Goal: Transaction & Acquisition: Purchase product/service

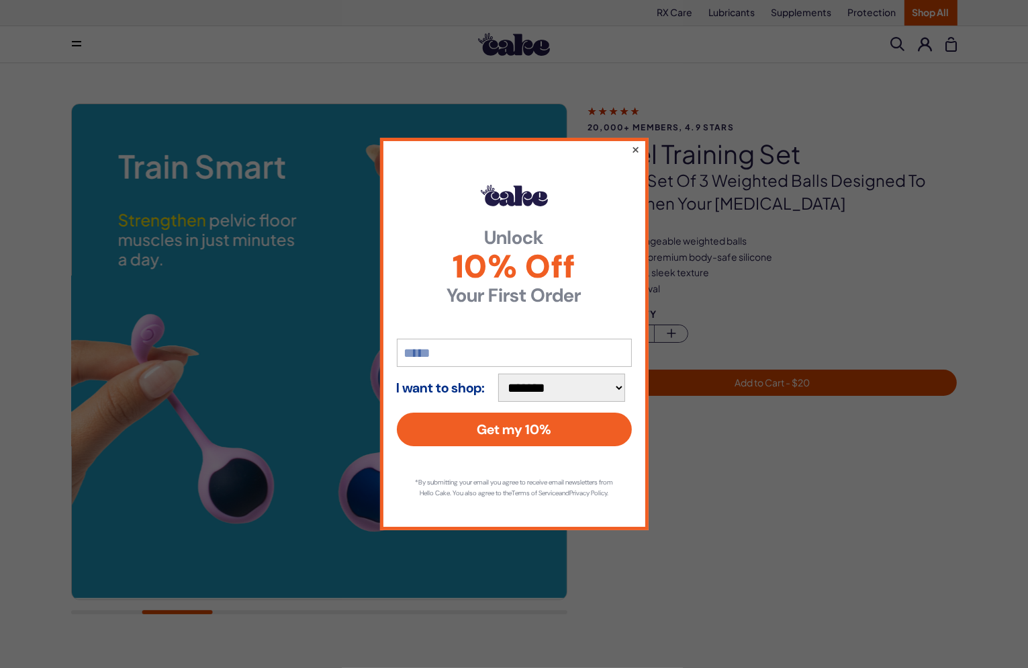
click at [634, 142] on button "×" at bounding box center [635, 149] width 9 height 16
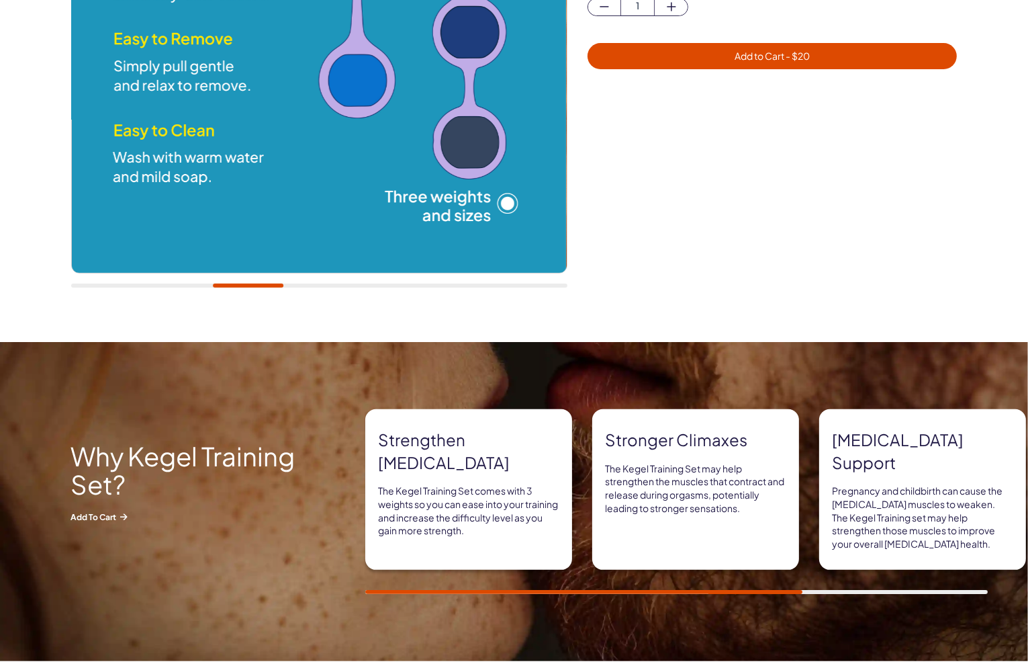
scroll to position [537, 0]
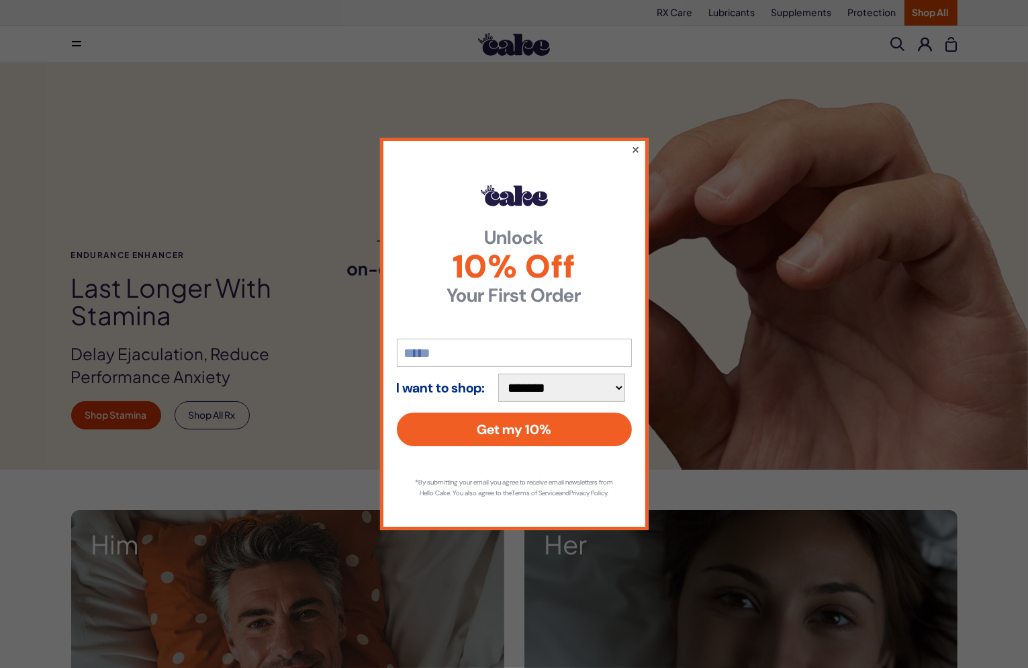
click at [635, 144] on button "×" at bounding box center [635, 149] width 9 height 16
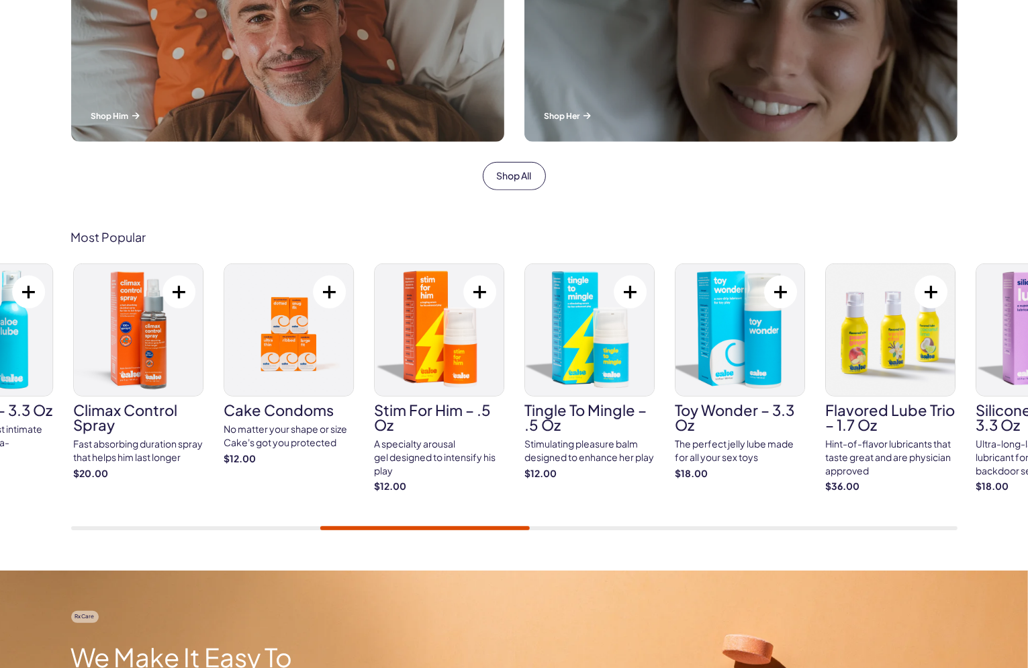
click at [79, 325] on img at bounding box center [138, 330] width 129 height 132
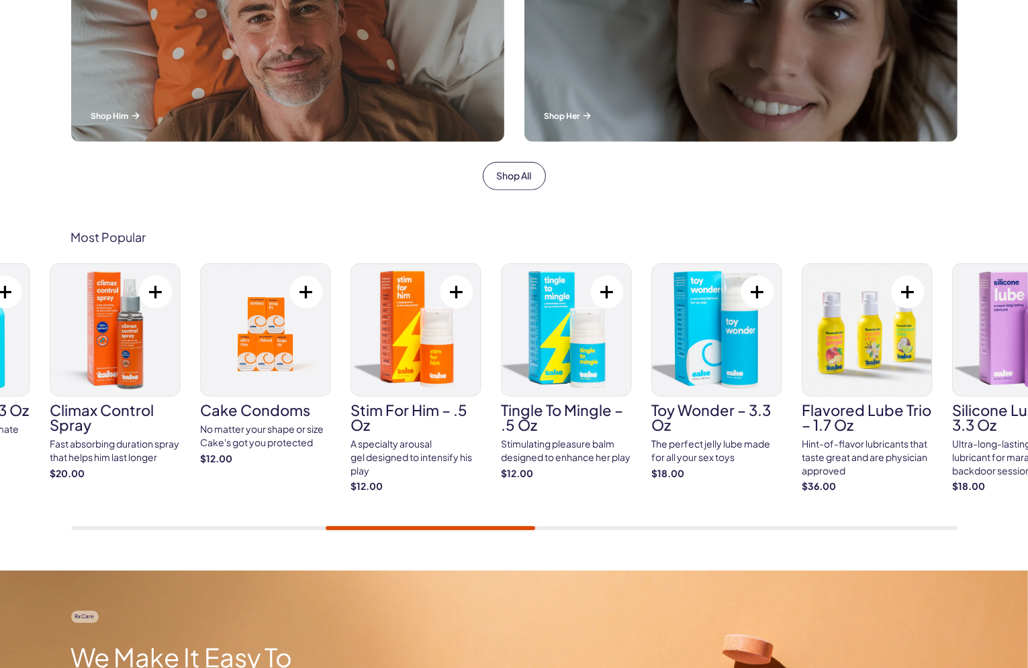
click at [483, 363] on div "Cake ED Meds Quick dissolve ED Meds that work up to 3x faster than generic pill…" at bounding box center [514, 396] width 886 height 267
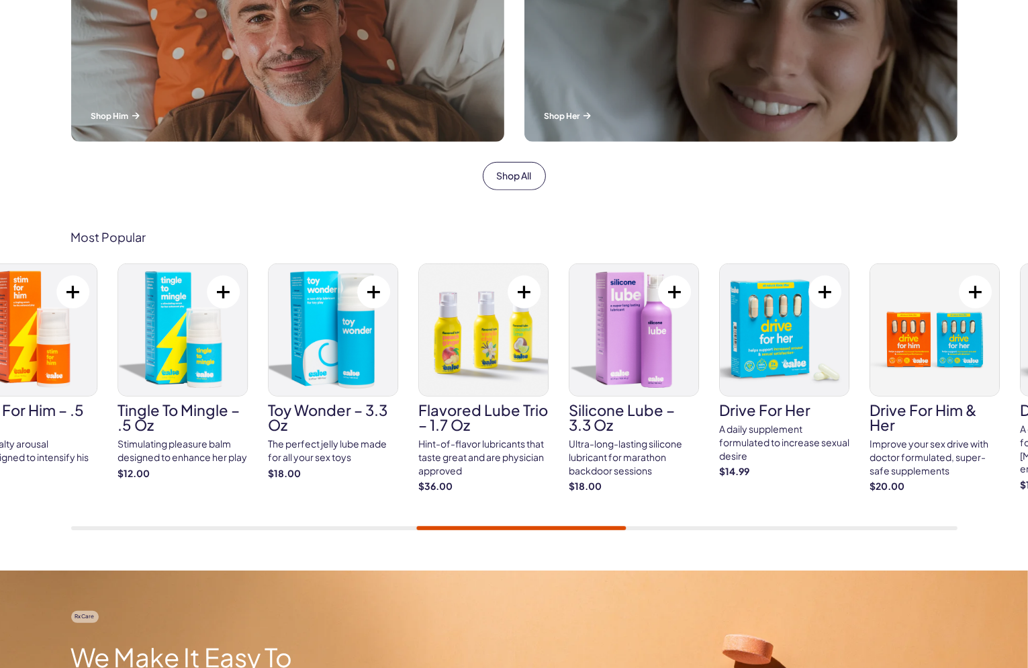
click at [385, 314] on img at bounding box center [333, 330] width 129 height 132
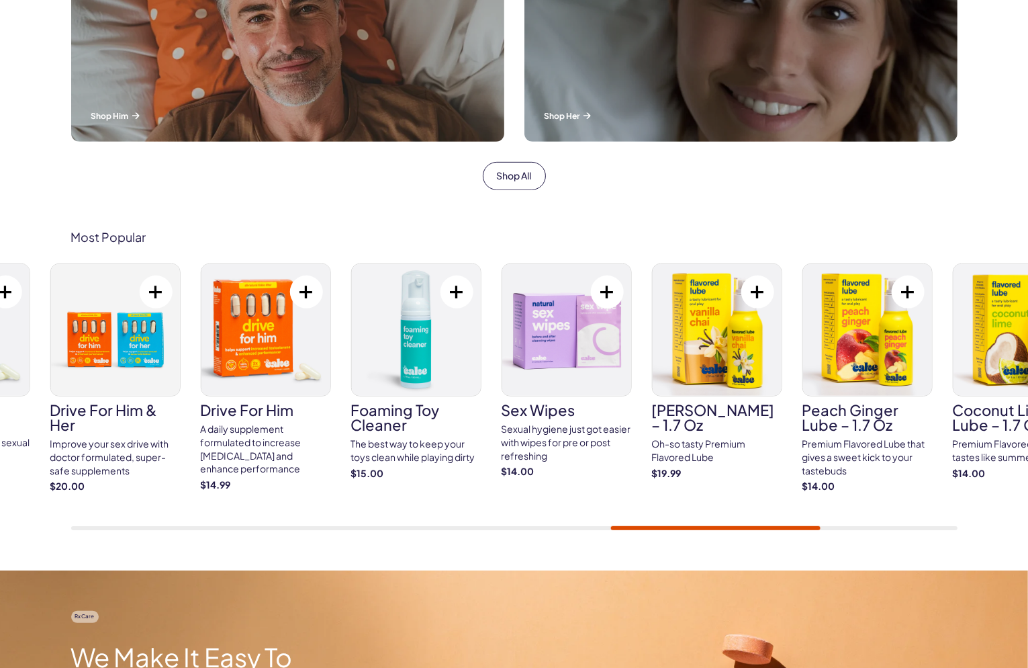
click at [291, 355] on link "drive for him A daily supplement formulated to increase testosterone and enhanc…" at bounding box center [265, 377] width 130 height 228
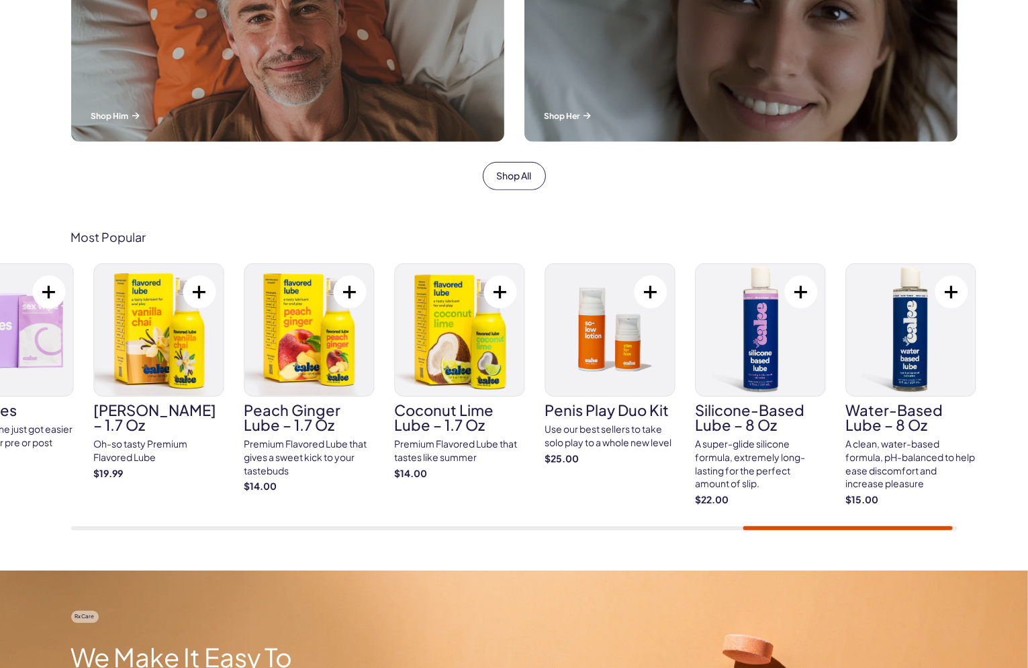
click at [361, 323] on img at bounding box center [308, 330] width 129 height 132
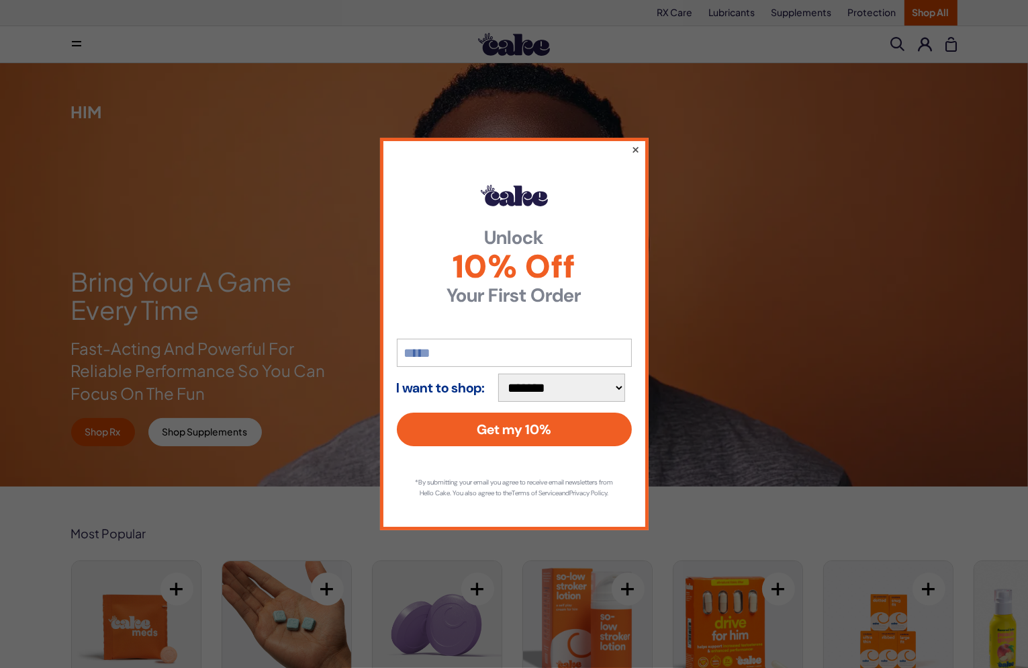
click at [634, 146] on button "×" at bounding box center [635, 149] width 9 height 16
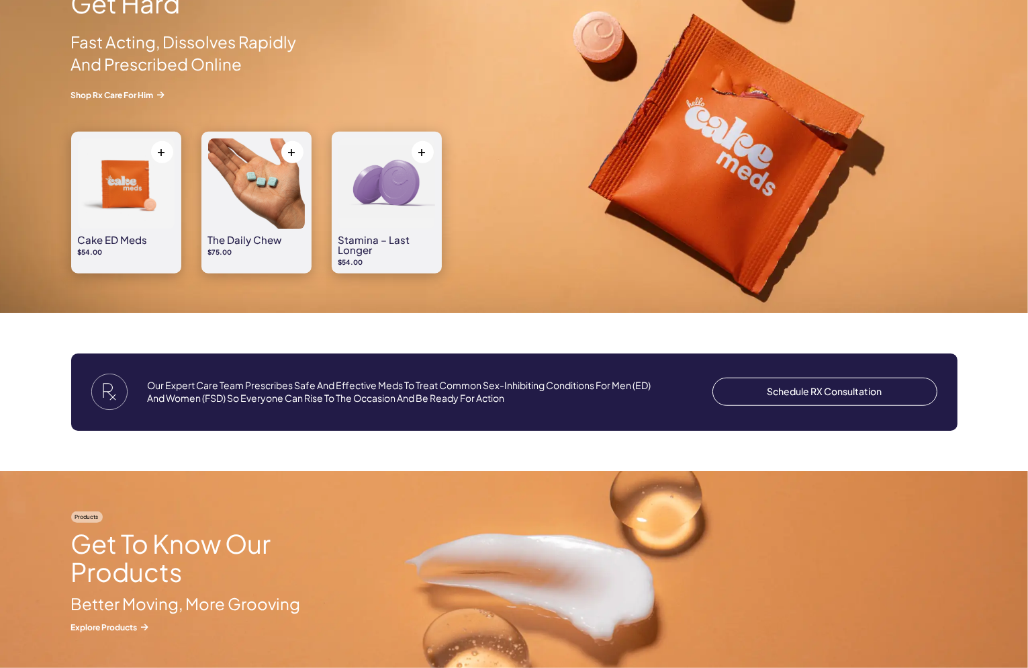
scroll to position [806, 0]
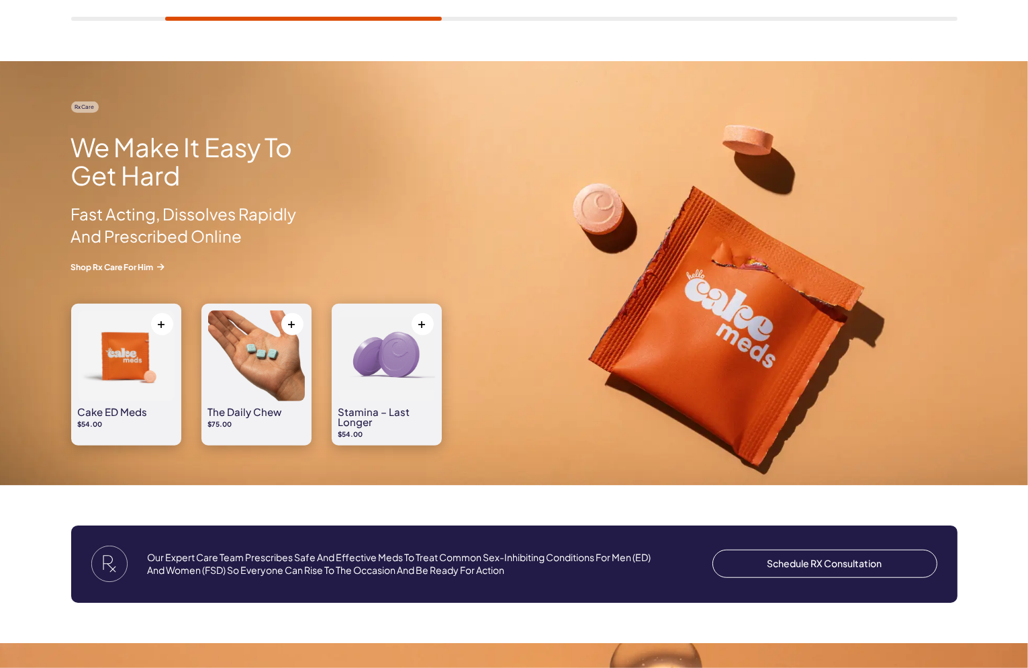
click at [120, 375] on img at bounding box center [126, 355] width 97 height 91
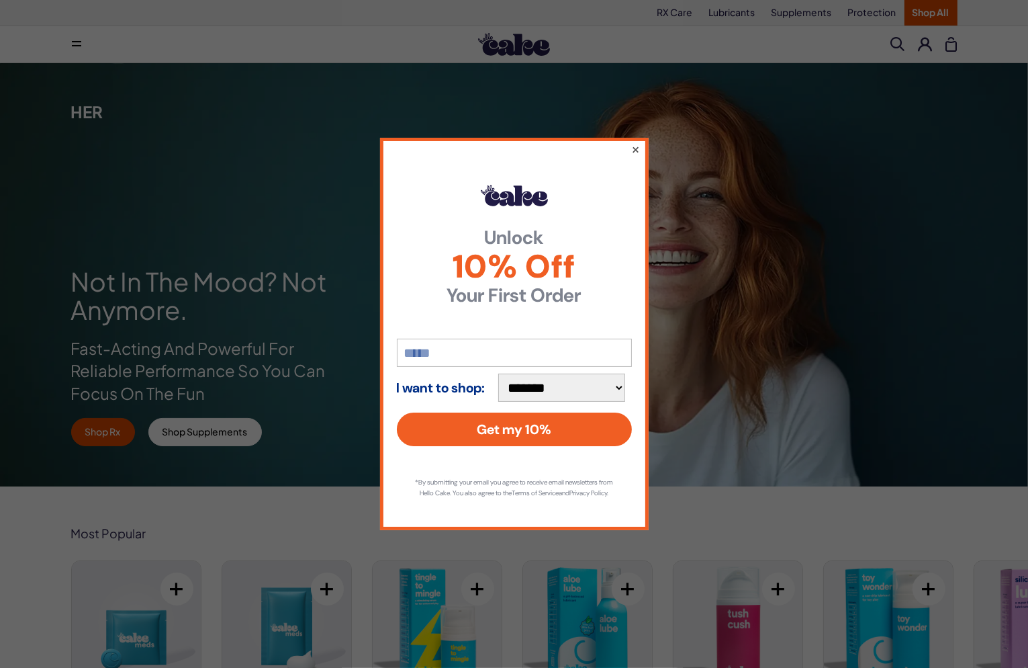
click at [633, 141] on button "×" at bounding box center [635, 149] width 9 height 16
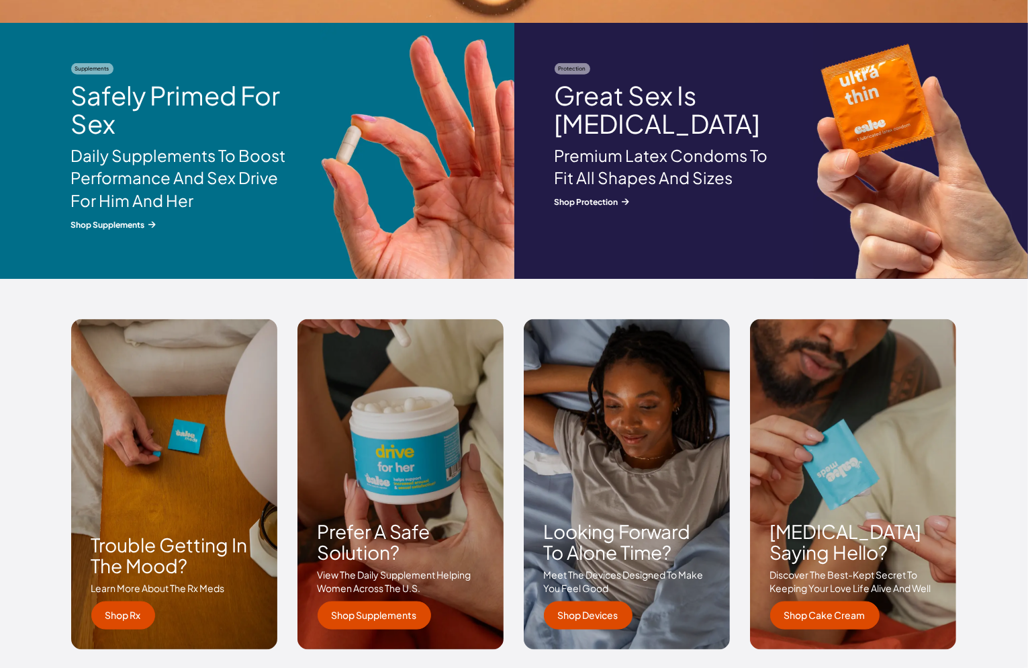
scroll to position [1707, 0]
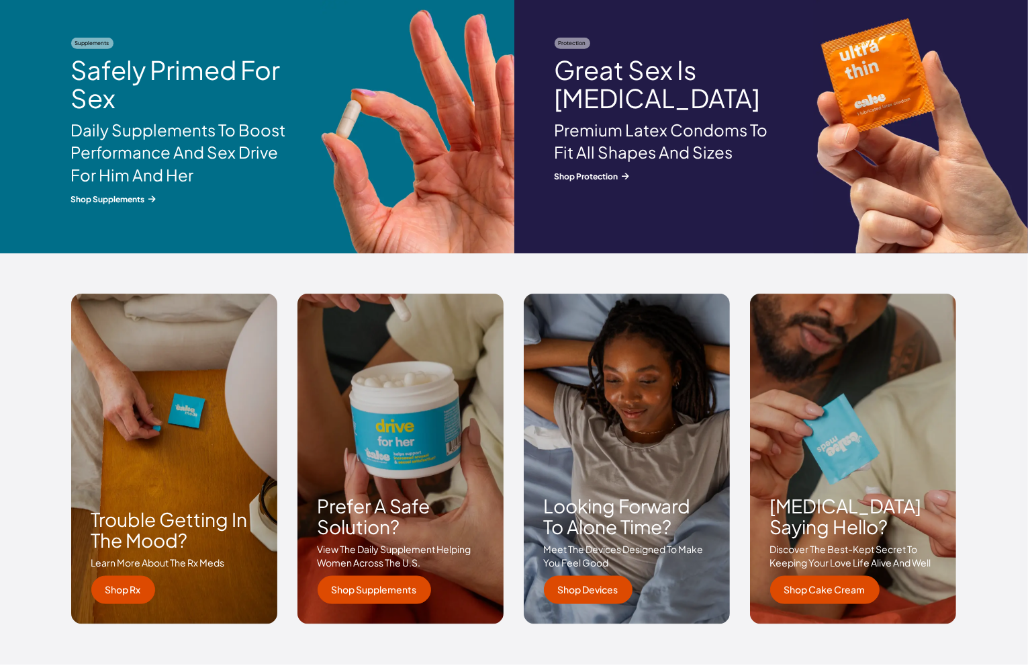
click at [390, 442] on div "Prefer a safe solution? View the daily supplement helping women across the u.s.…" at bounding box center [401, 458] width 206 height 330
drag, startPoint x: 583, startPoint y: 592, endPoint x: 578, endPoint y: 586, distance: 7.6
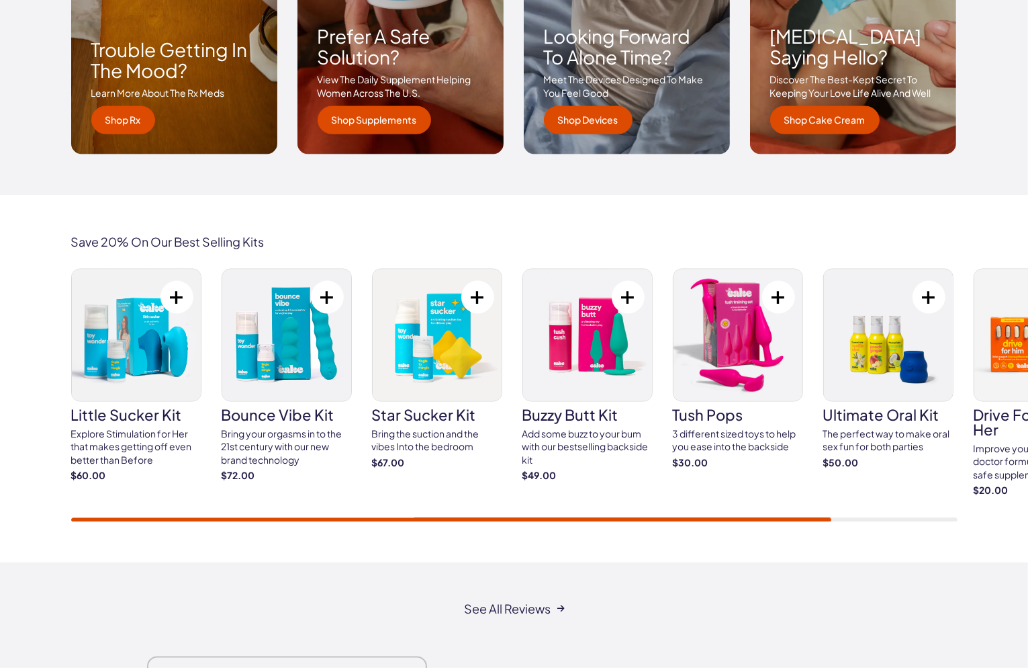
scroll to position [2177, 0]
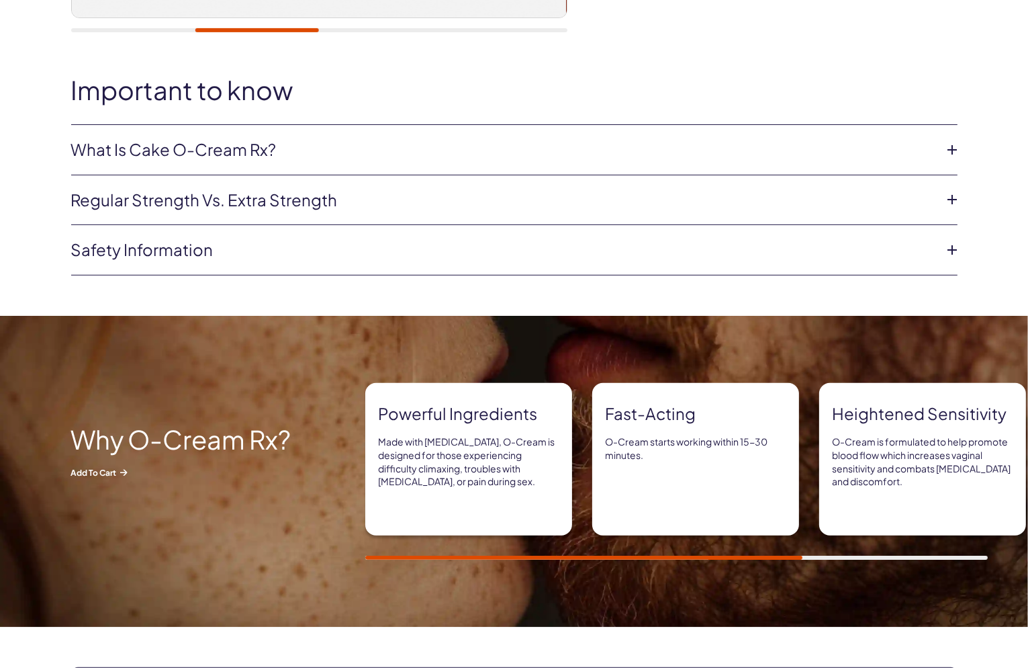
scroll to position [604, 0]
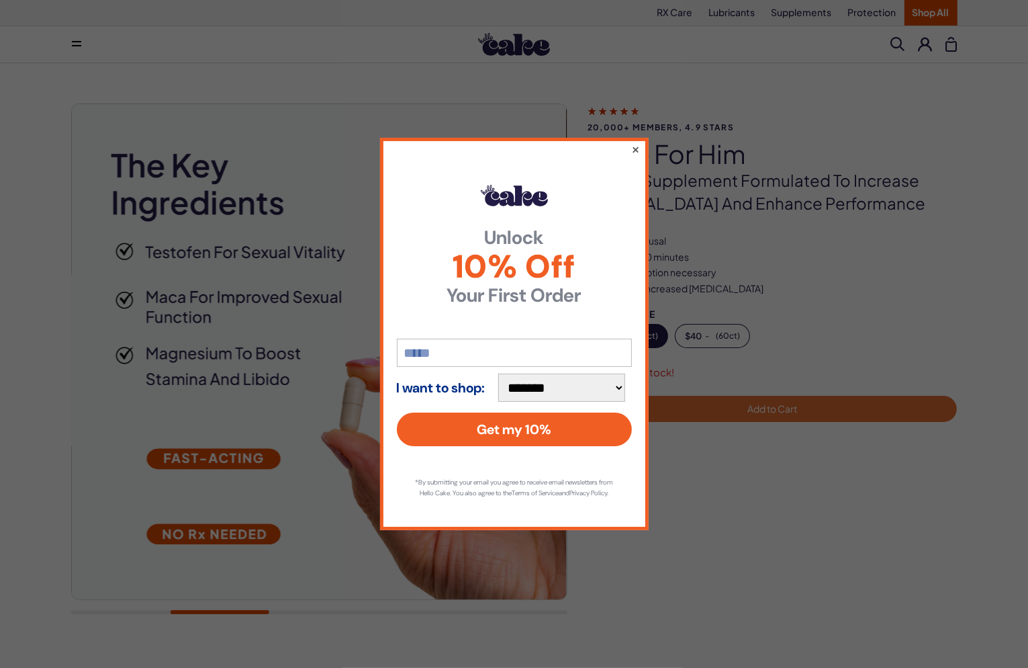
click at [638, 141] on button "×" at bounding box center [635, 149] width 9 height 16
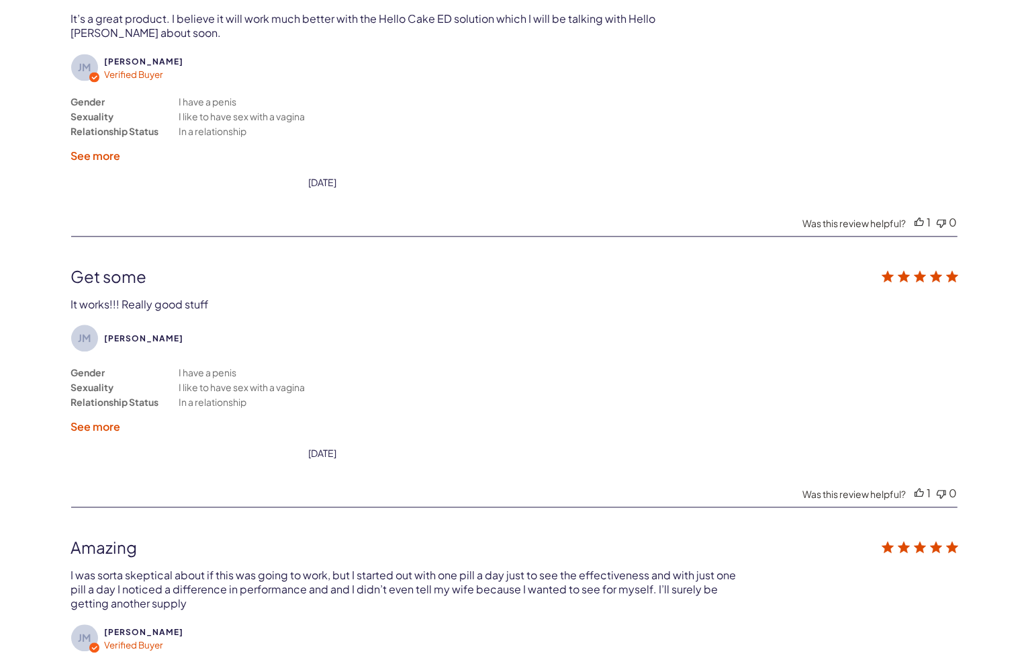
scroll to position [3022, 0]
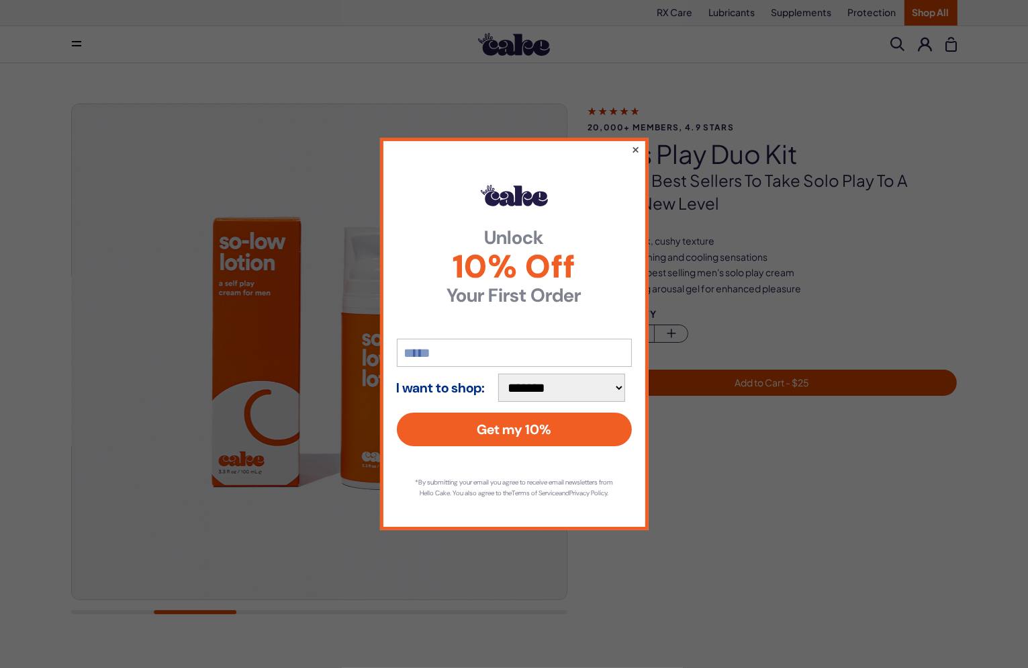
click at [637, 141] on button "×" at bounding box center [635, 149] width 9 height 16
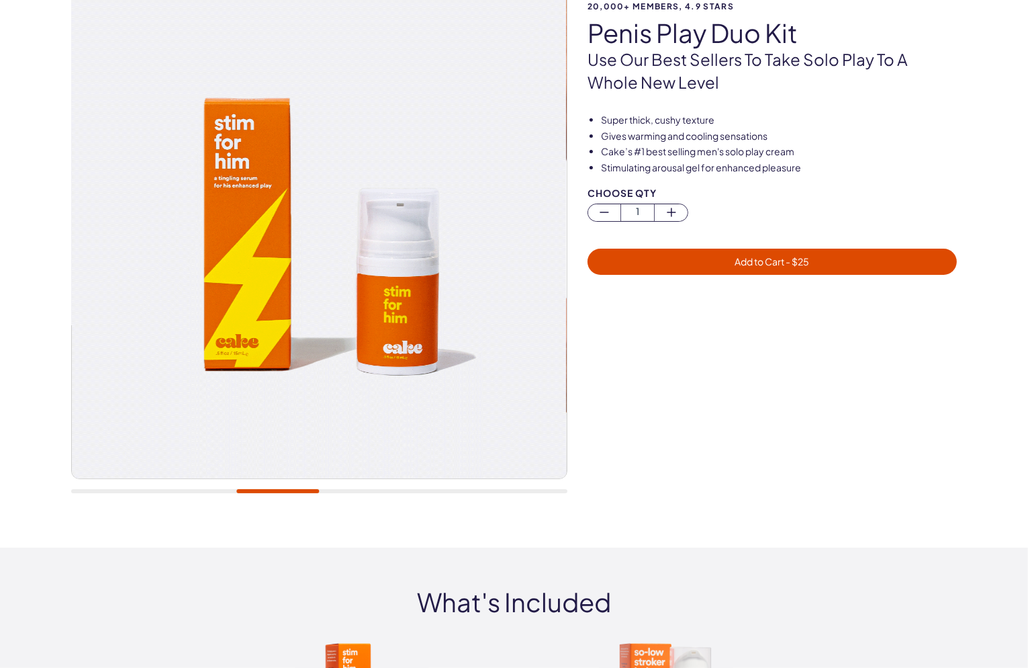
scroll to position [134, 0]
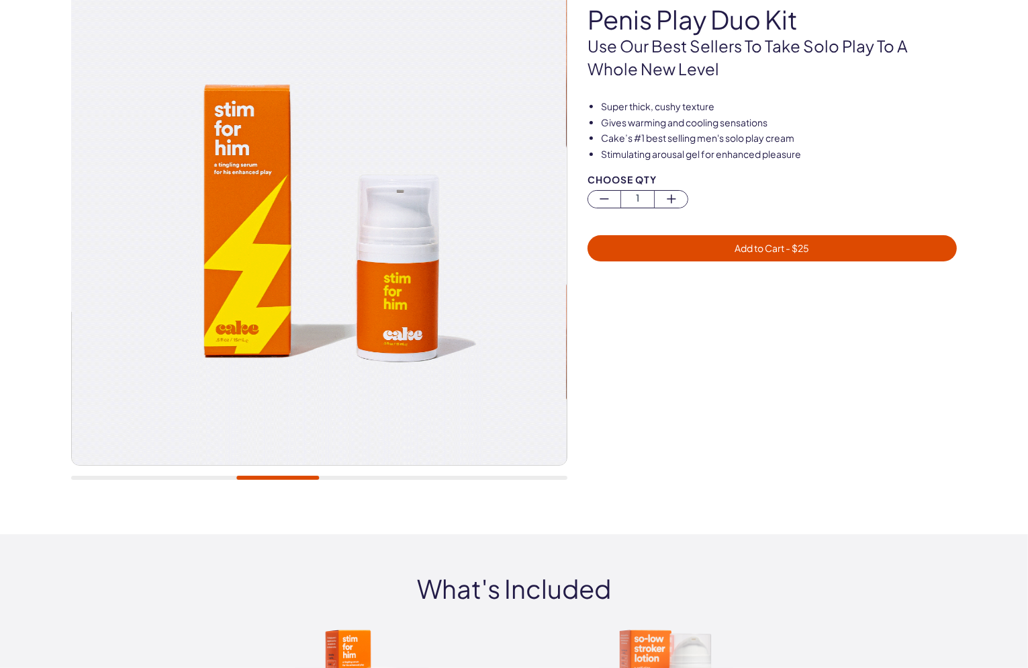
click at [376, 469] on div at bounding box center [319, 231] width 496 height 525
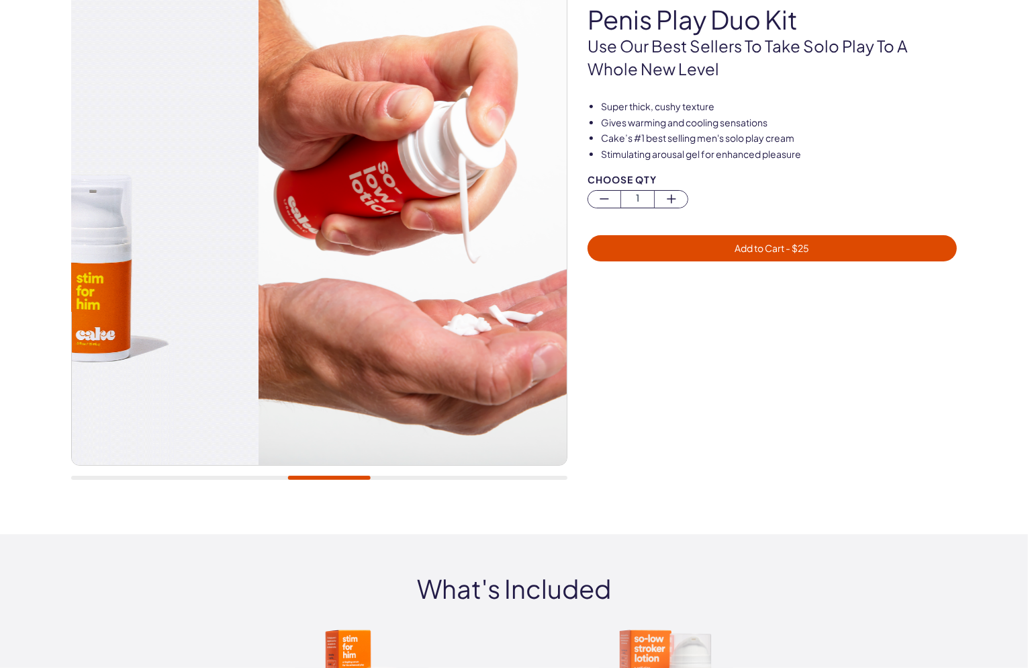
click at [187, 246] on img at bounding box center [11, 217] width 495 height 495
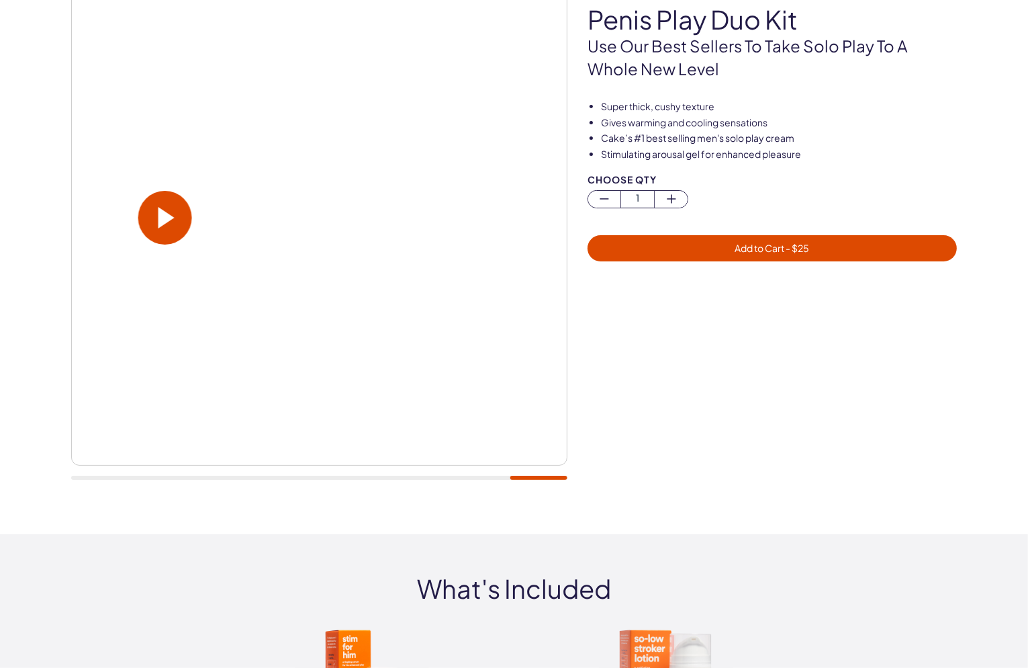
drag, startPoint x: 493, startPoint y: 211, endPoint x: -3, endPoint y: 175, distance: 497.6
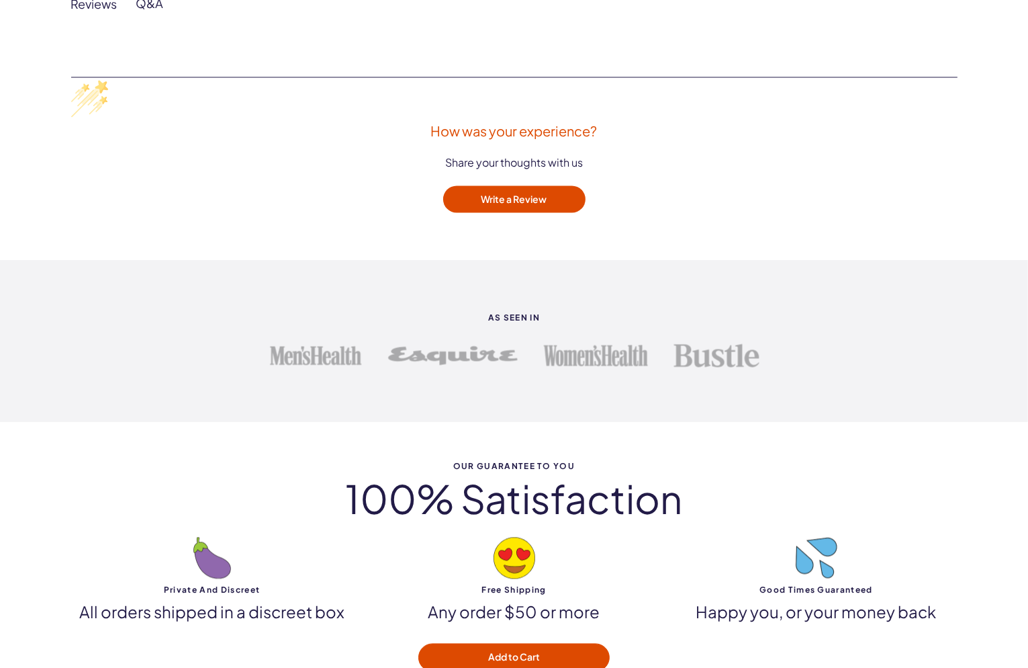
scroll to position [2485, 0]
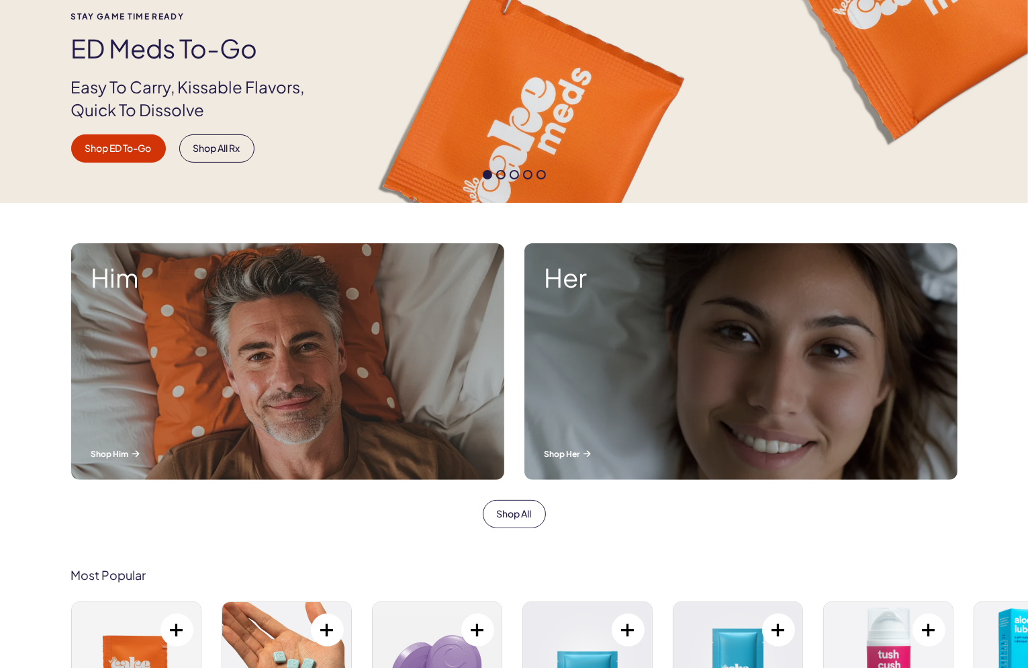
scroll to position [269, 0]
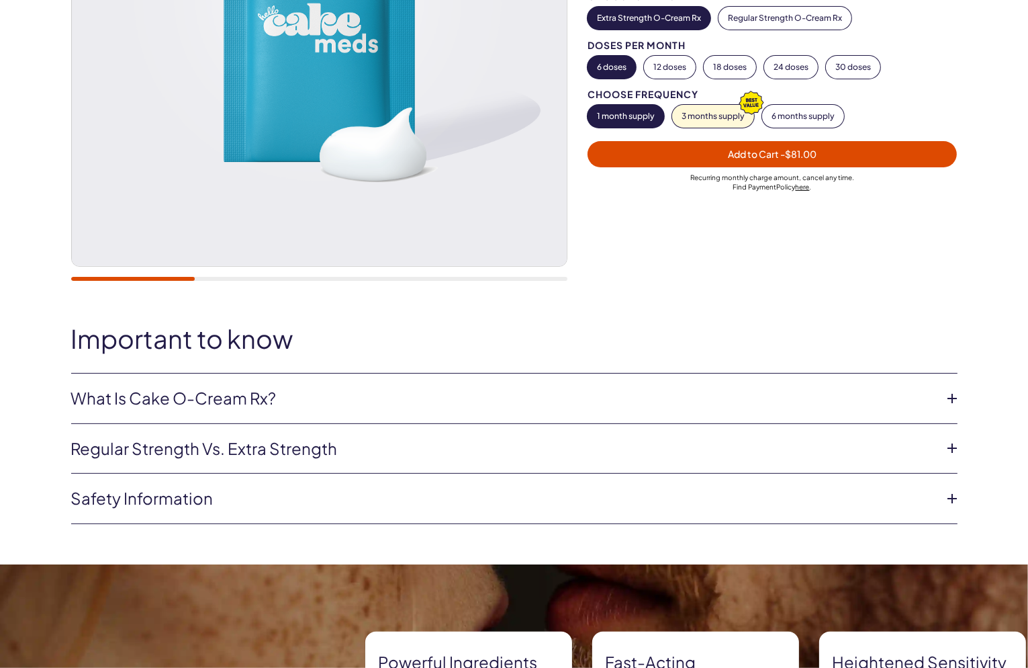
scroll to position [336, 0]
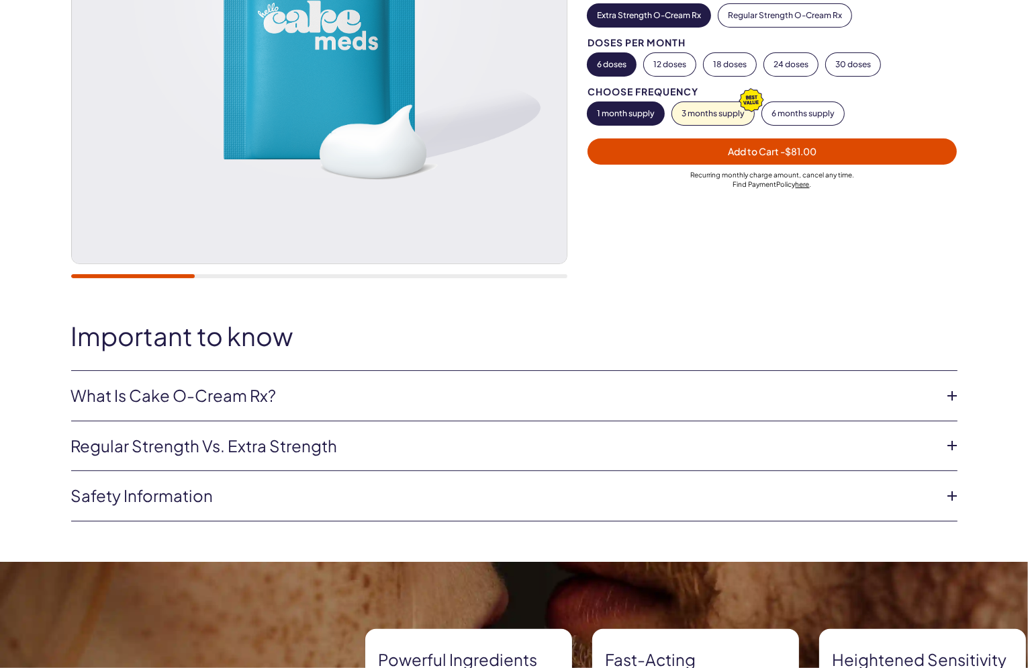
click at [957, 395] on icon at bounding box center [953, 395] width 20 height 20
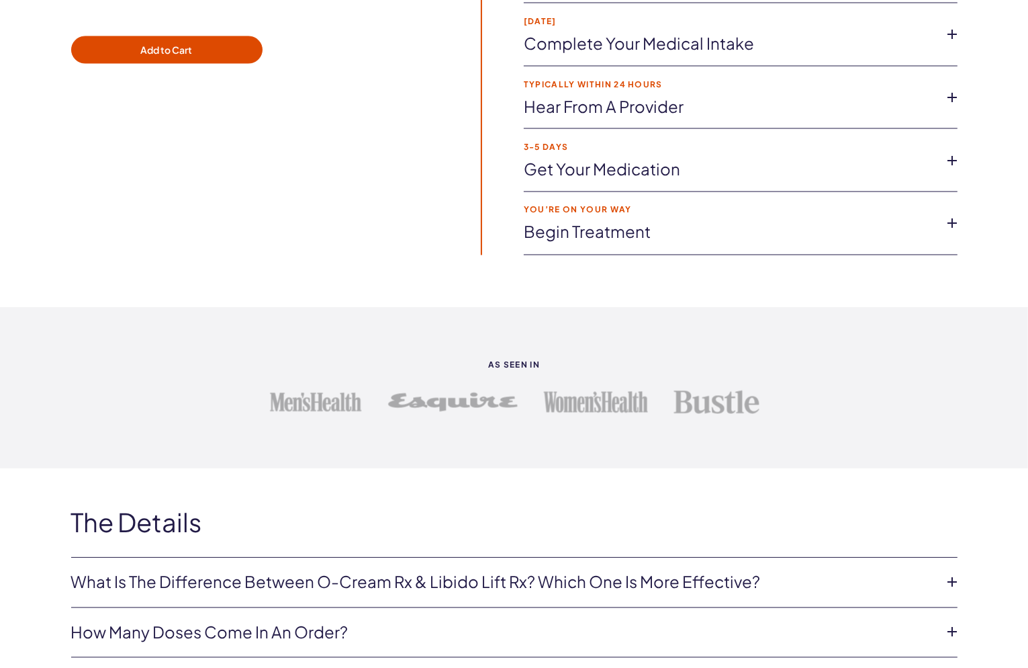
scroll to position [2216, 0]
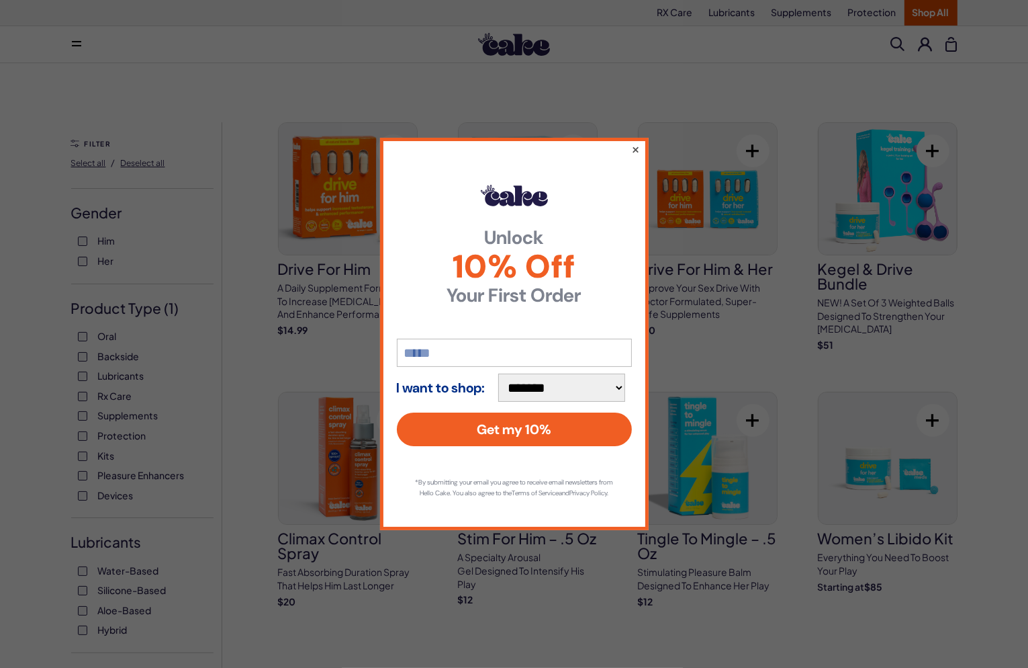
click at [637, 142] on button "×" at bounding box center [635, 149] width 9 height 16
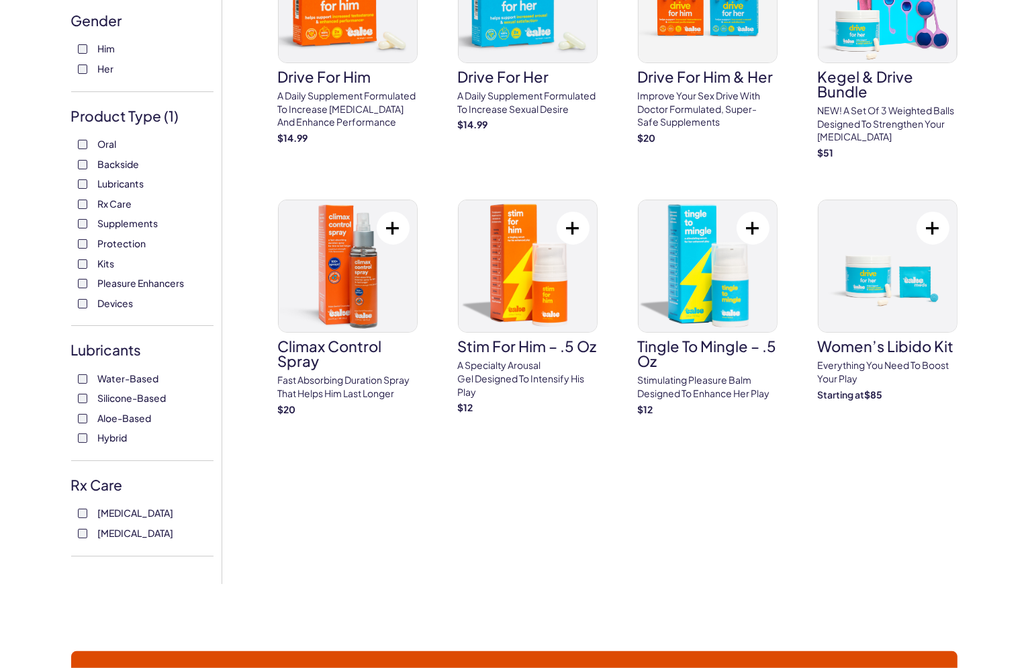
scroll to position [134, 0]
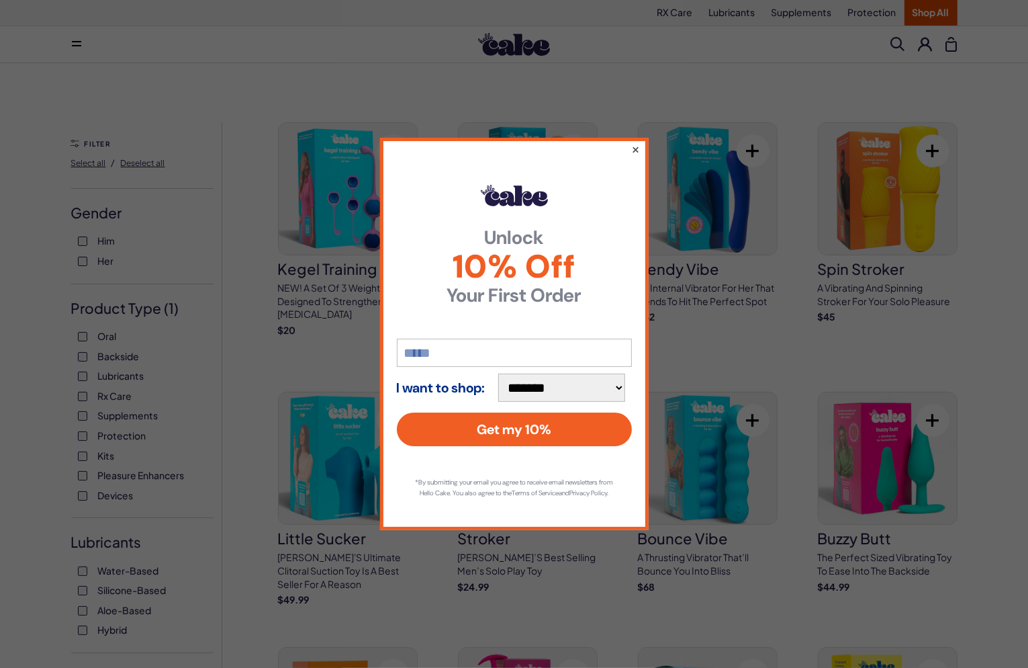
click at [637, 143] on button "×" at bounding box center [635, 149] width 9 height 16
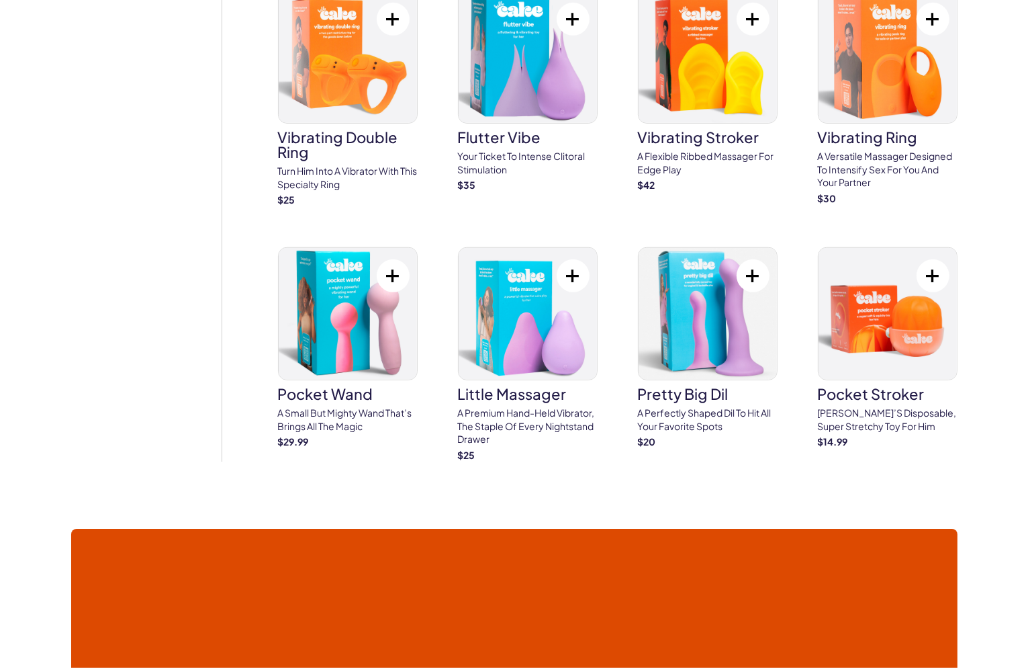
scroll to position [873, 0]
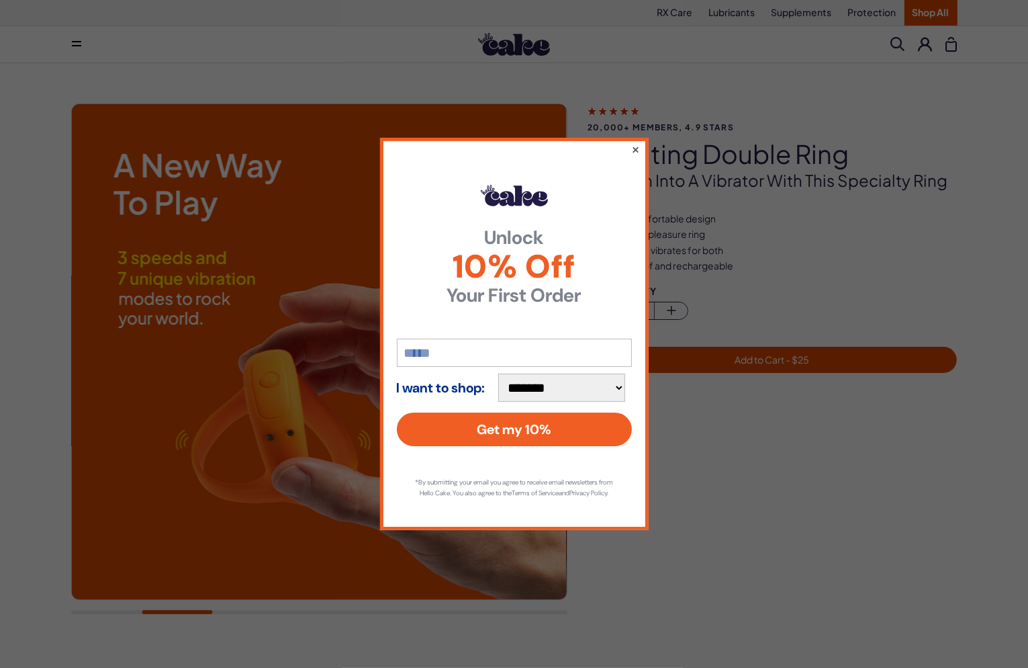
click at [634, 144] on button "×" at bounding box center [635, 149] width 9 height 16
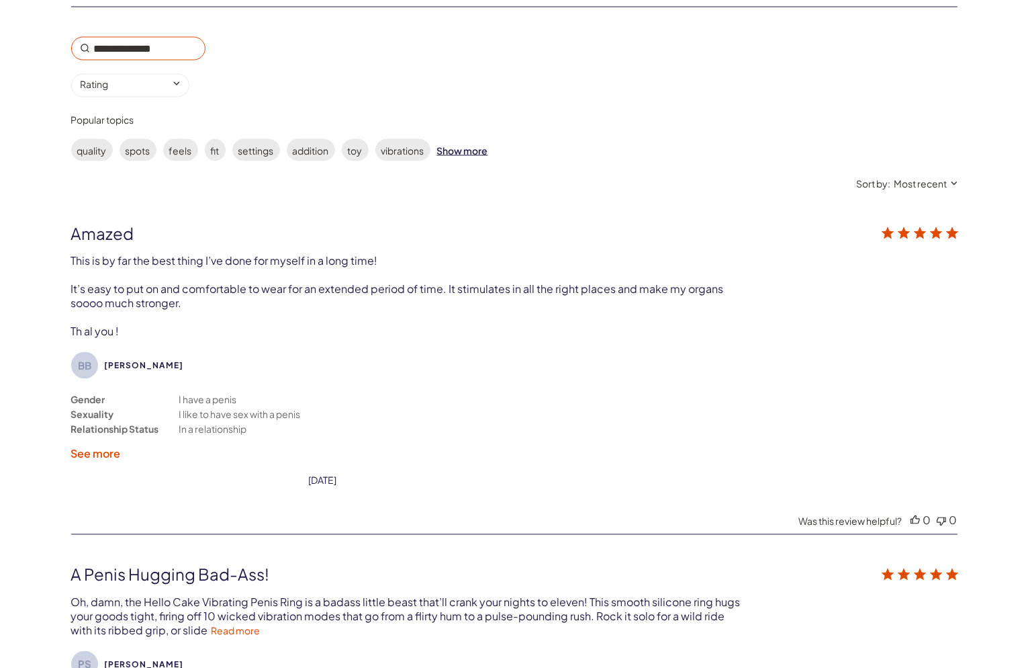
scroll to position [2351, 0]
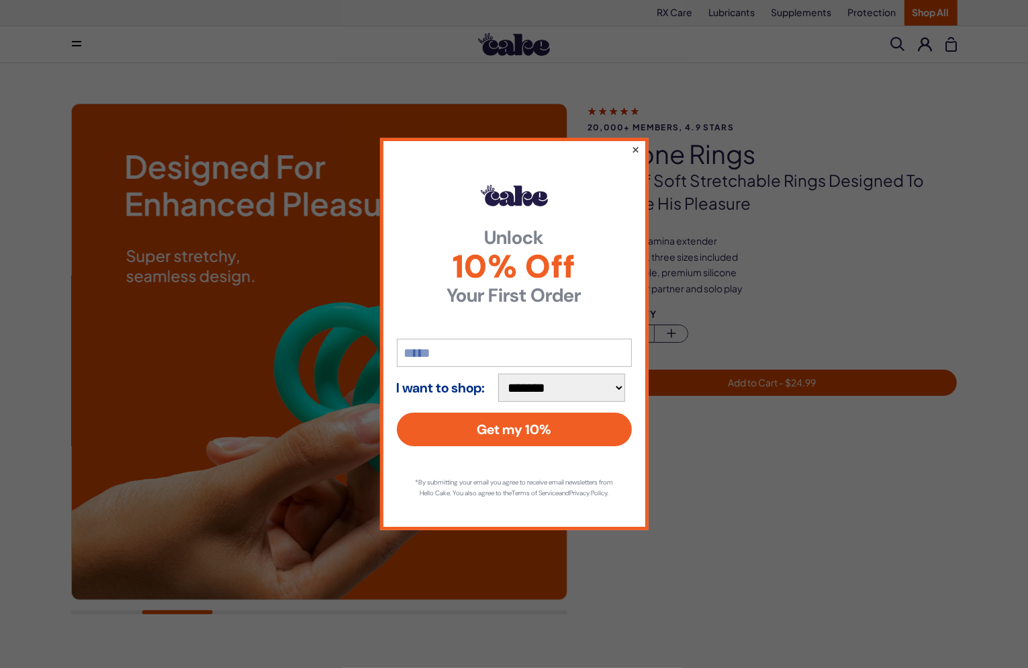
click at [633, 142] on button "×" at bounding box center [635, 149] width 9 height 16
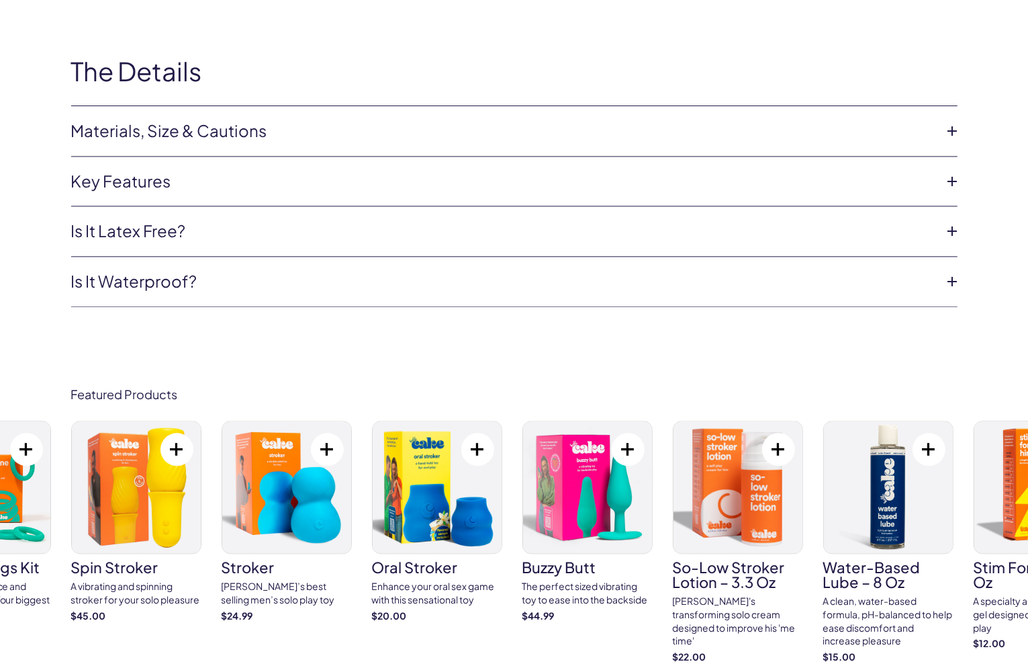
drag, startPoint x: 398, startPoint y: 562, endPoint x: 400, endPoint y: 554, distance: 8.3
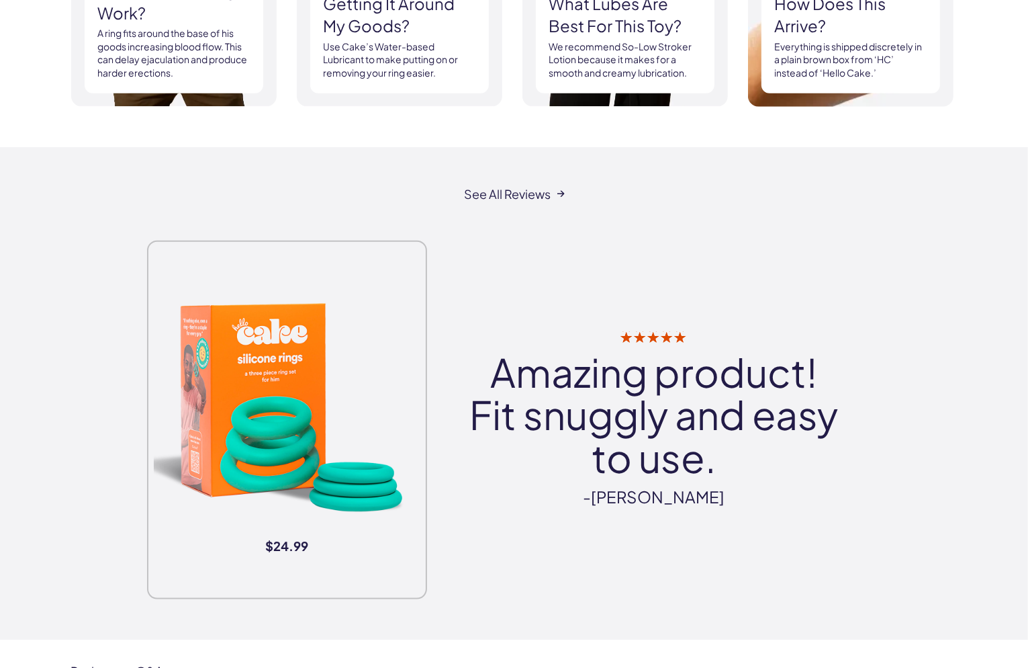
scroll to position [1209, 0]
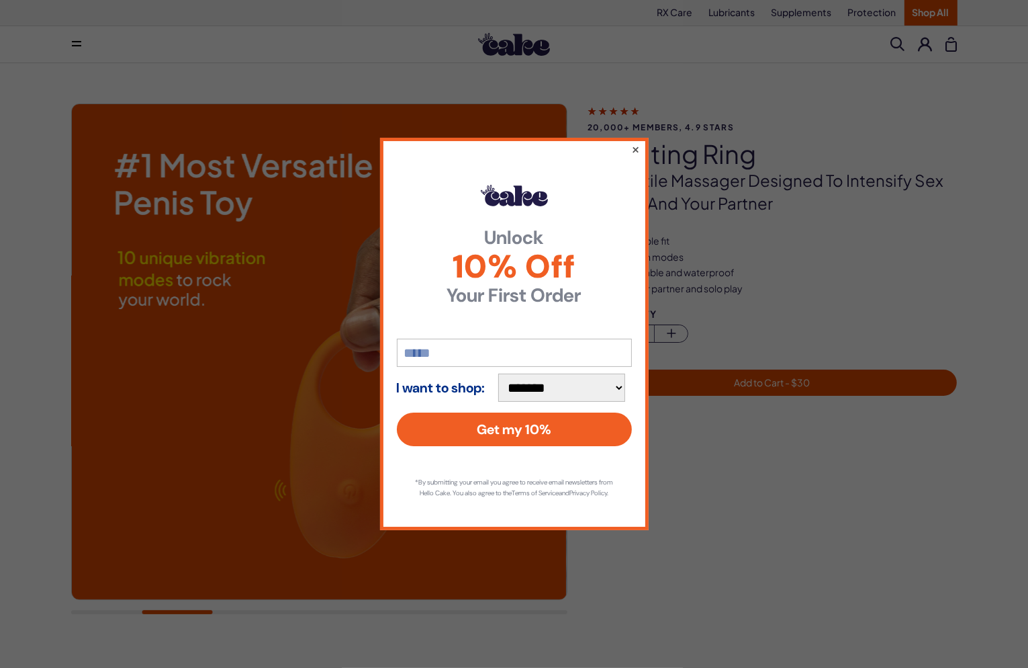
click at [635, 141] on button "×" at bounding box center [635, 149] width 9 height 16
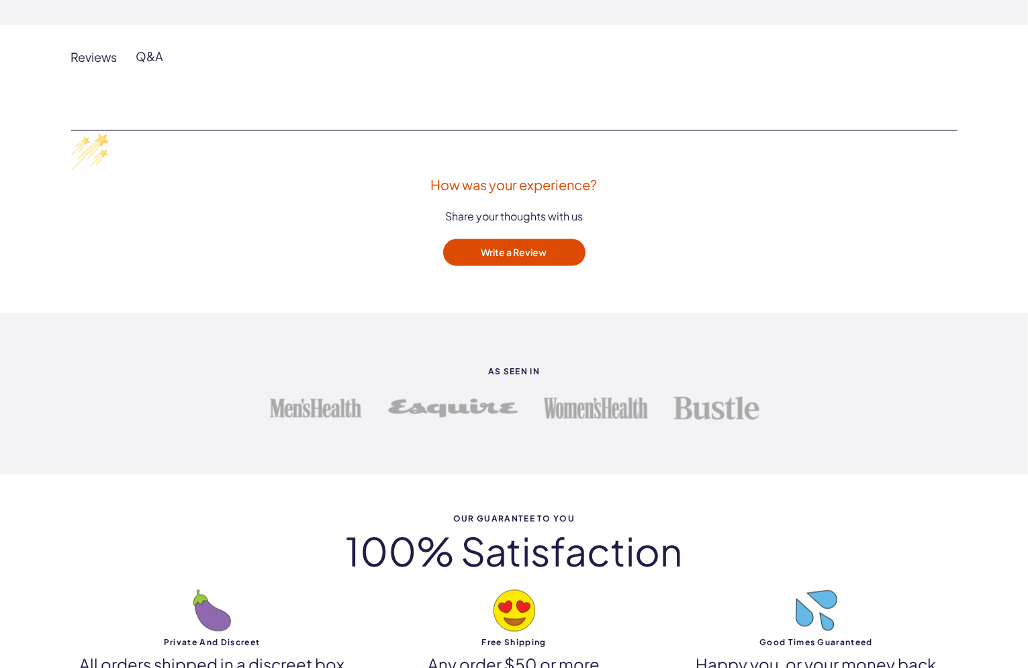
scroll to position [2149, 0]
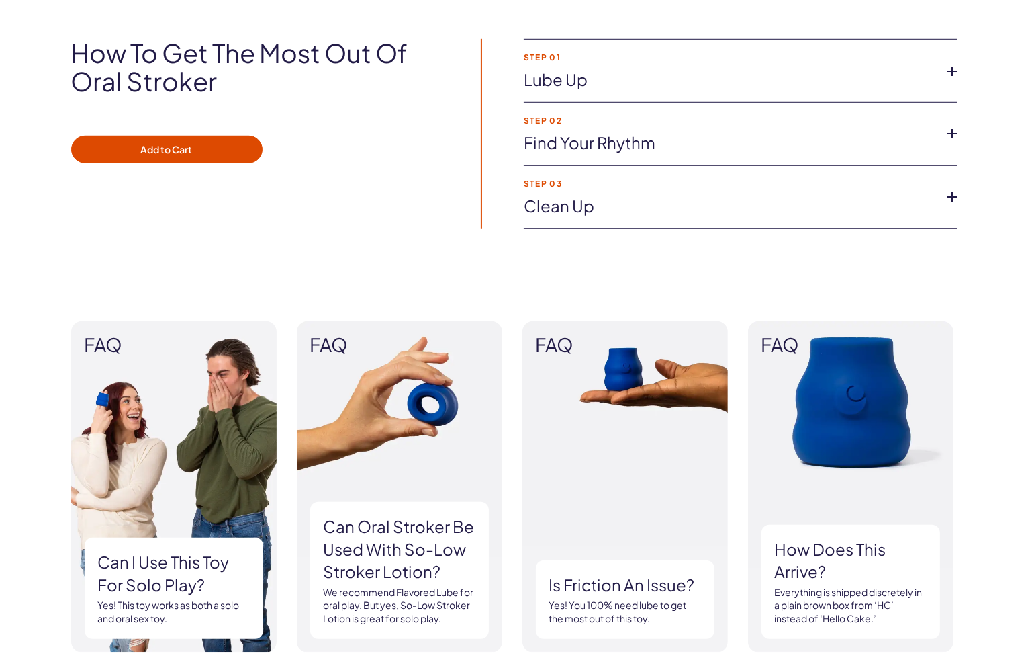
scroll to position [1075, 0]
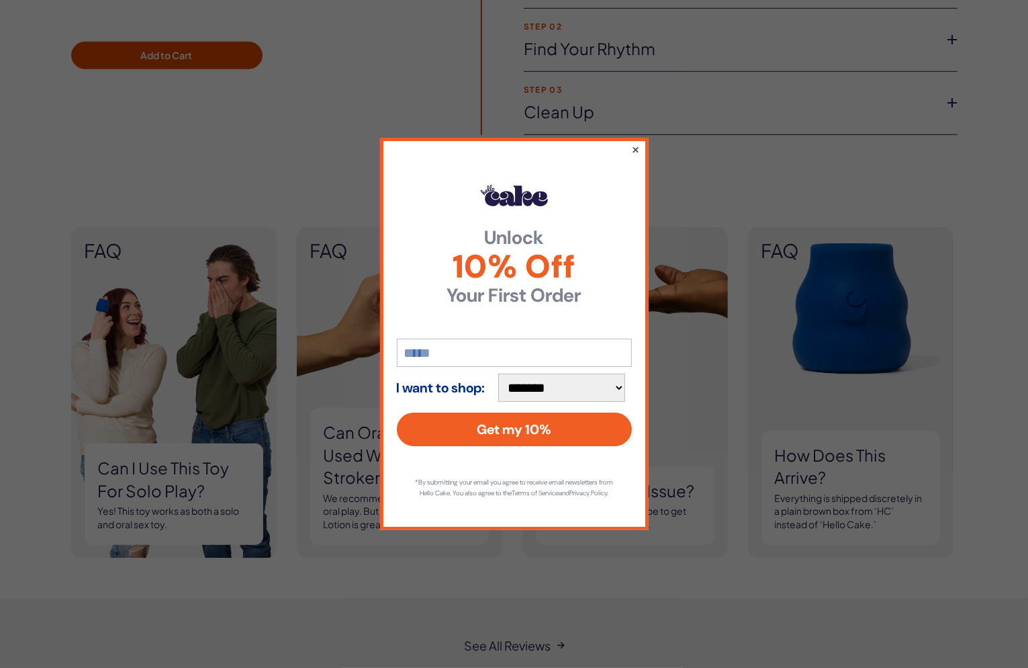
click at [632, 142] on button "×" at bounding box center [635, 149] width 9 height 16
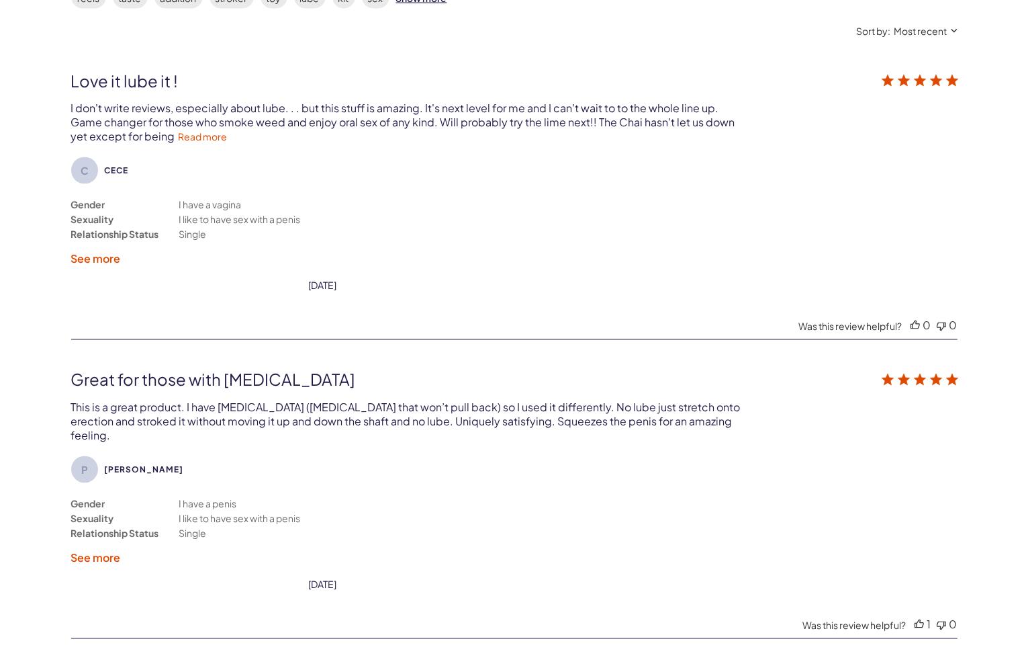
scroll to position [2485, 0]
